Goal: Navigation & Orientation: Find specific page/section

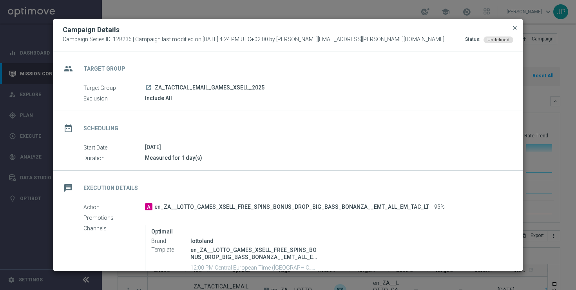
click at [516, 29] on span "close" at bounding box center [515, 28] width 6 height 6
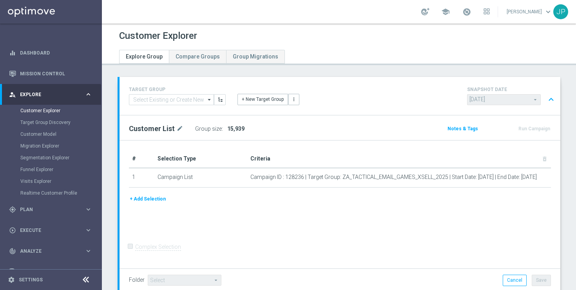
click at [48, 93] on span "Explore" at bounding box center [52, 94] width 65 height 5
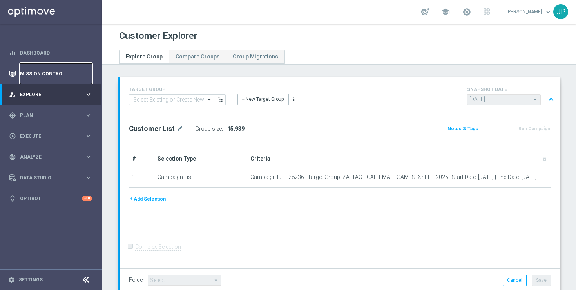
click at [53, 76] on link "Mission Control" at bounding box center [56, 73] width 72 height 21
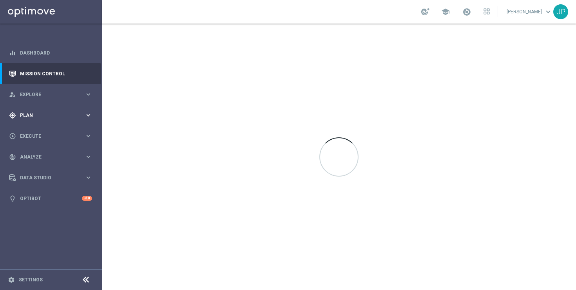
click at [65, 119] on div "gps_fixed Plan keyboard_arrow_right" at bounding box center [50, 115] width 101 height 21
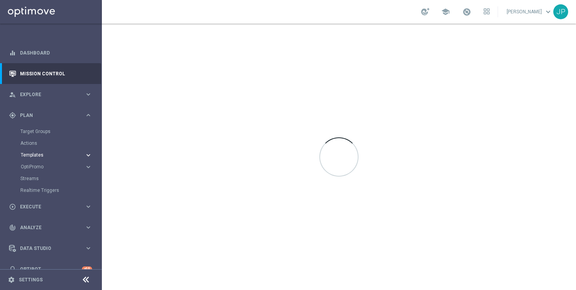
click at [53, 152] on span "Templates" at bounding box center [49, 154] width 56 height 5
